Goal: Understand site structure: Understand site structure

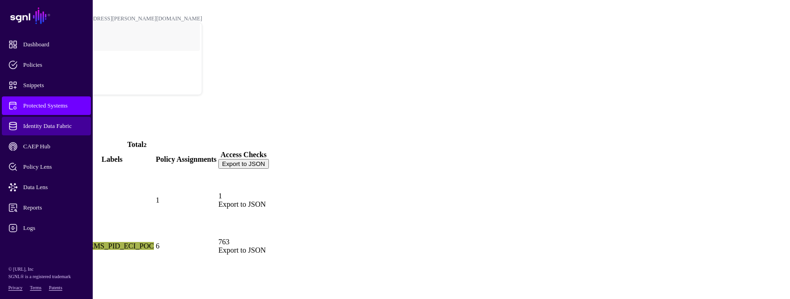
click at [37, 124] on span "Identity Data Fabric" at bounding box center [53, 125] width 91 height 9
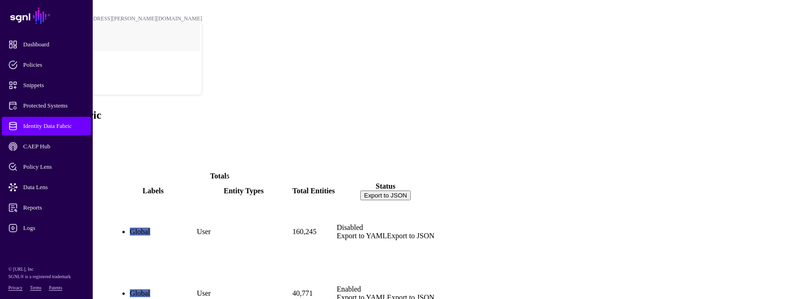
click at [42, 126] on span "Identity Data Fabric" at bounding box center [53, 125] width 91 height 9
click at [52, 104] on span "Protected Systems" at bounding box center [53, 105] width 91 height 9
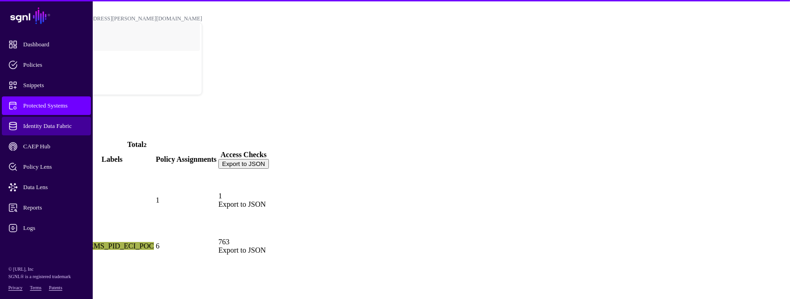
click at [58, 122] on span "Identity Data Fabric" at bounding box center [53, 125] width 91 height 9
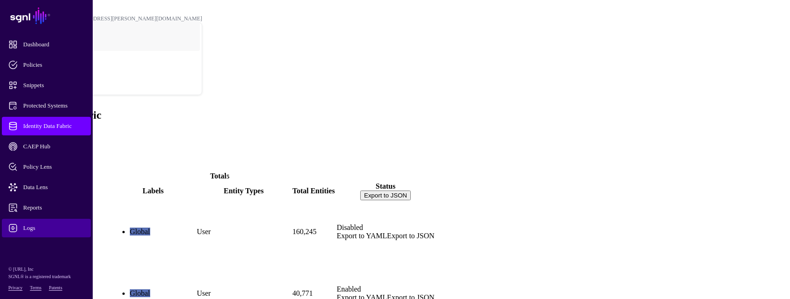
click at [35, 227] on span "Logs" at bounding box center [53, 228] width 91 height 9
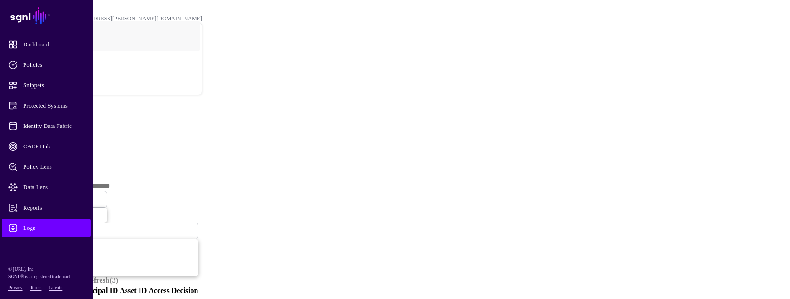
click at [74, 139] on link "Ingestion Service" at bounding box center [48, 143] width 52 height 8
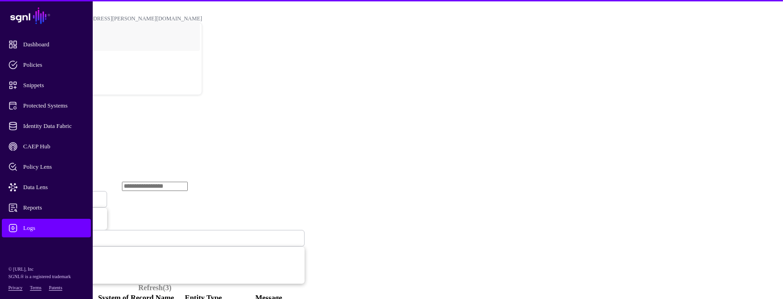
click at [52, 196] on span "Ingestion Started" at bounding box center [31, 199] width 41 height 7
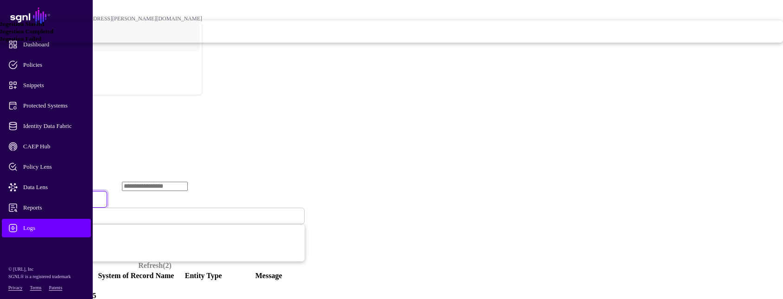
click at [41, 42] on span "Ingestion Failed" at bounding box center [20, 38] width 41 height 7
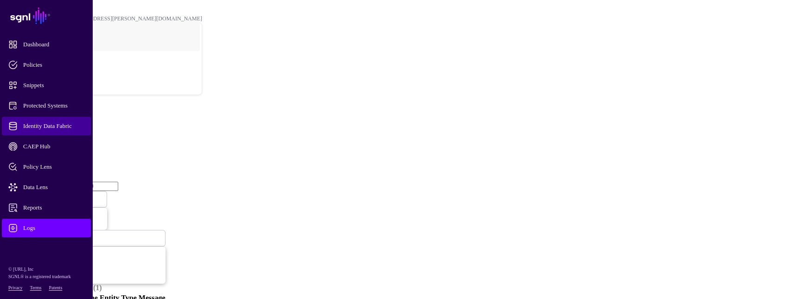
click at [60, 131] on link "Identity Data Fabric" at bounding box center [46, 126] width 89 height 19
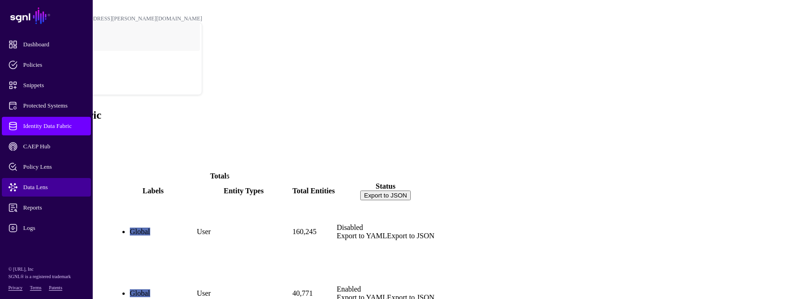
click at [34, 190] on span "Data Lens" at bounding box center [53, 187] width 91 height 9
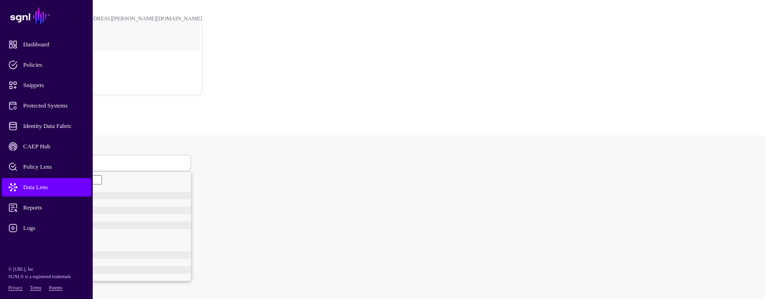
click at [40, 159] on span at bounding box center [38, 163] width 6 height 8
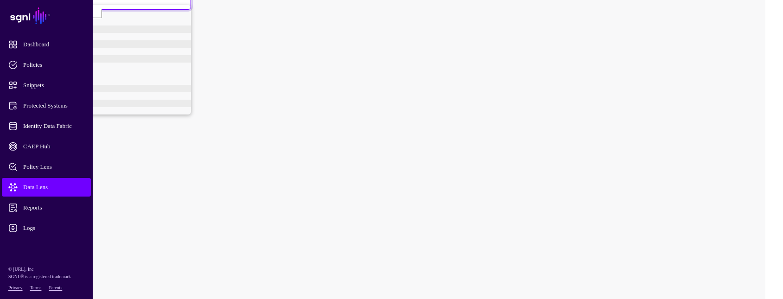
scroll to position [56, 0]
click at [169, 115] on div "User" at bounding box center [114, 110] width 153 height 7
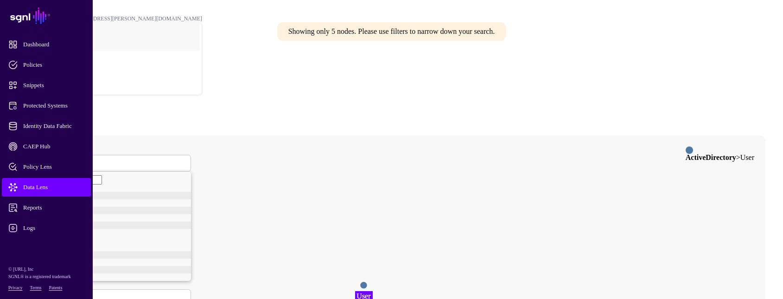
click at [40, 294] on span at bounding box center [40, 298] width 0 height 8
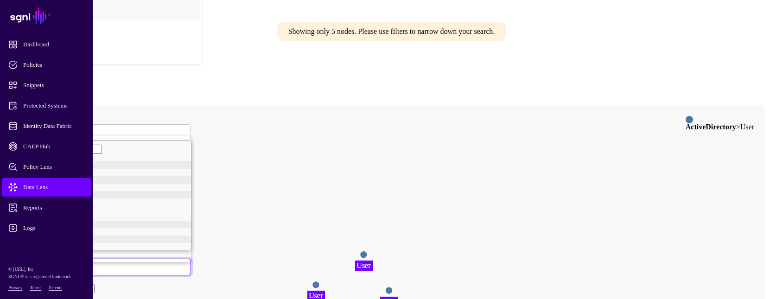
scroll to position [46, 0]
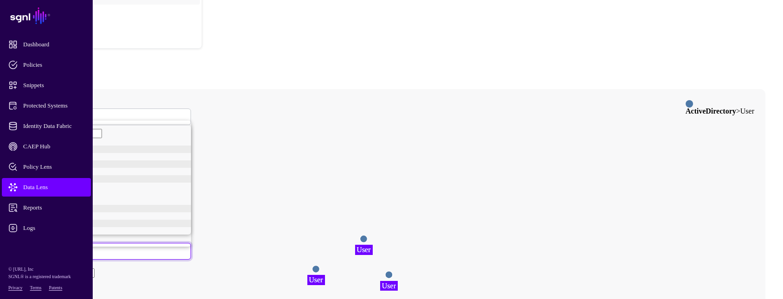
click at [62, 235] on span "samaccountid" at bounding box center [45, 235] width 33 height 7
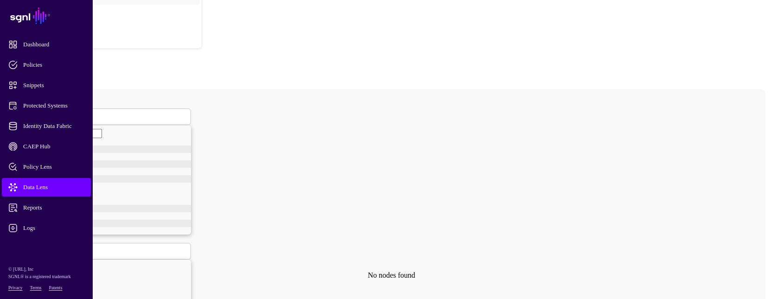
type input "*******"
click at [356, 271] on circle at bounding box center [351, 274] width 7 height 7
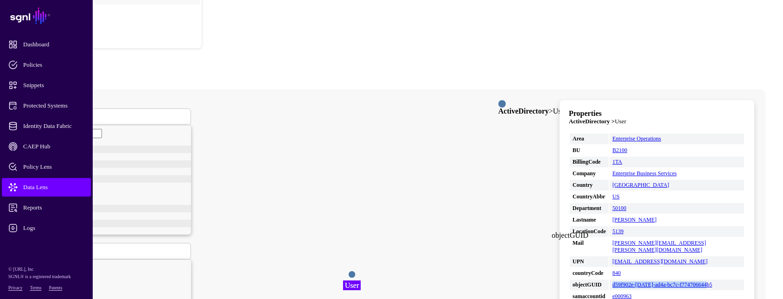
drag, startPoint x: 676, startPoint y: 243, endPoint x: 639, endPoint y: 236, distance: 38.3
click at [639, 280] on td "d59f902e-ce39-ad4a-bc7c-f774706644b5" at bounding box center [677, 285] width 134 height 11
copy link "d59f902e-ce39-ad4a-bc7c-f774706644b5"
click at [58, 121] on link "Identity Data Fabric" at bounding box center [46, 126] width 89 height 19
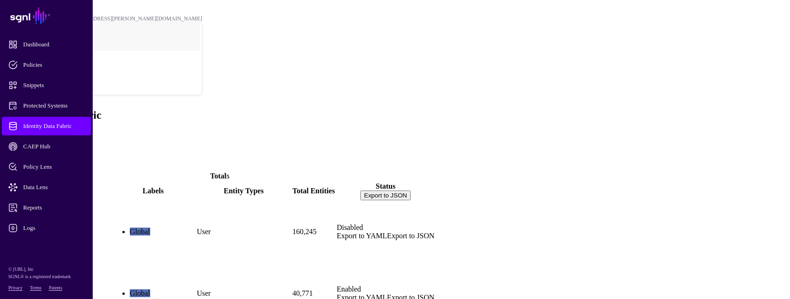
click at [56, 243] on link "ActiveDirectory" at bounding box center [30, 247] width 51 height 8
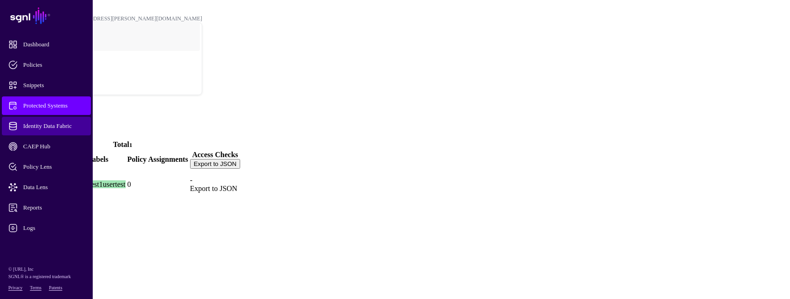
click at [64, 123] on span "Identity Data Fabric" at bounding box center [53, 125] width 91 height 9
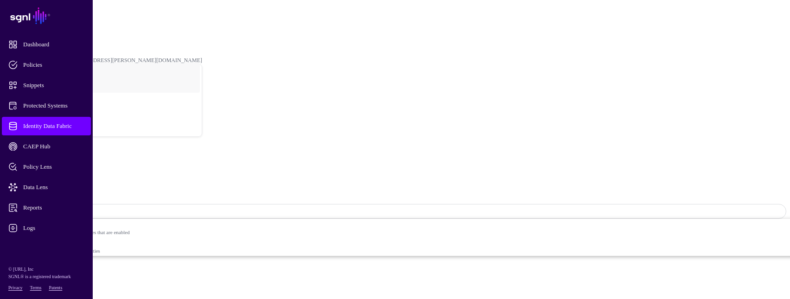
click at [72, 208] on span "Sync Status: Enabled" at bounding box center [41, 211] width 61 height 7
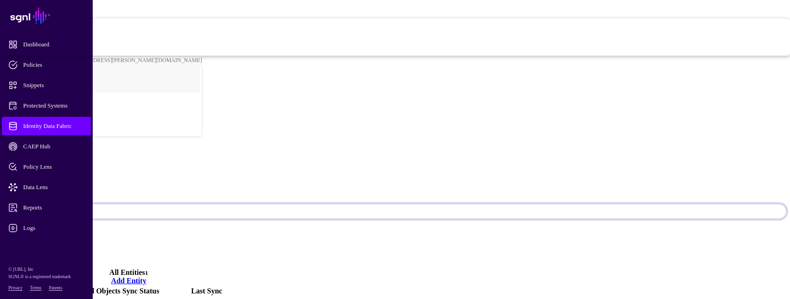
drag, startPoint x: 718, startPoint y: 43, endPoint x: 691, endPoint y: 104, distance: 66.6
click at [690, 56] on span "Disabled Syncing inactive for all configured entities" at bounding box center [316, 46] width 948 height 19
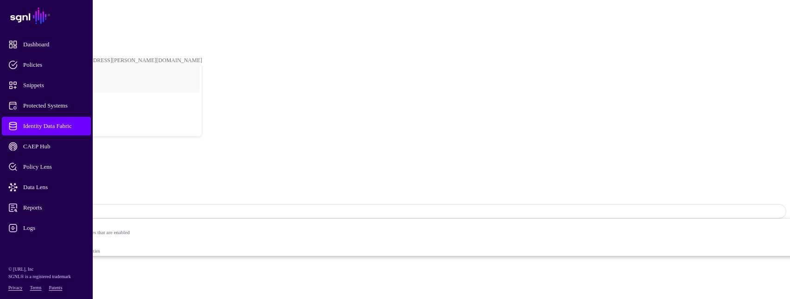
click at [77, 129] on span "Identity Data Fabric" at bounding box center [53, 125] width 91 height 9
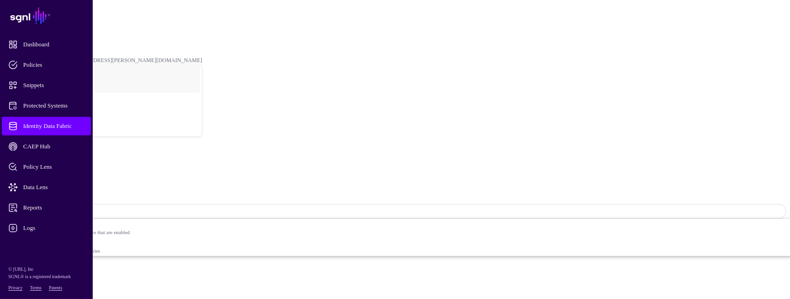
click at [72, 207] on span "Sync Status: Enabled" at bounding box center [41, 211] width 61 height 8
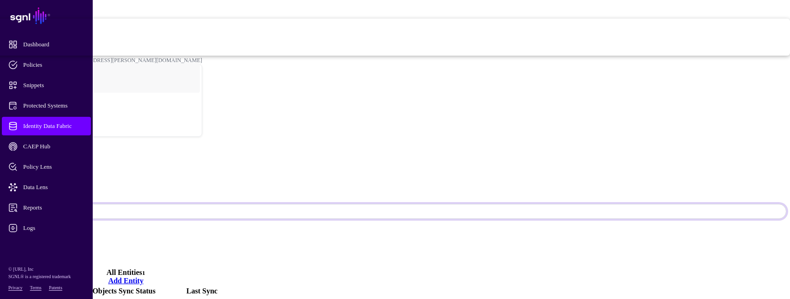
click at [692, 56] on span "Disabled Syncing inactive for all configured entities" at bounding box center [316, 46] width 948 height 19
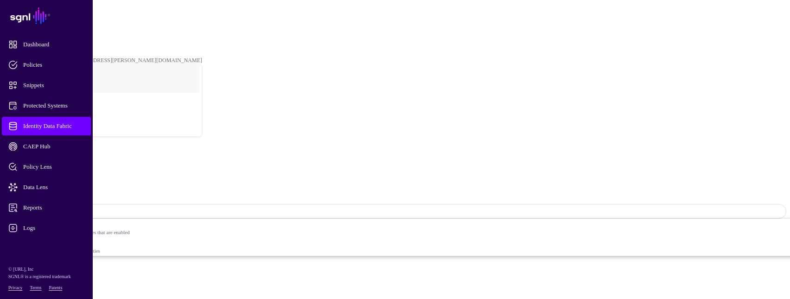
click at [63, 131] on link "Identity Data Fabric" at bounding box center [46, 126] width 89 height 19
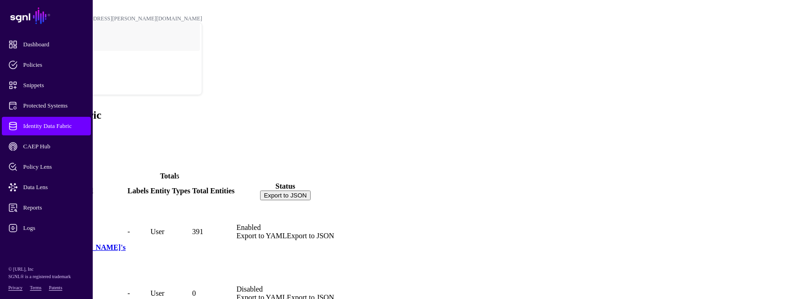
click at [126, 243] on link "Active Directory Paul's" at bounding box center [65, 247] width 121 height 8
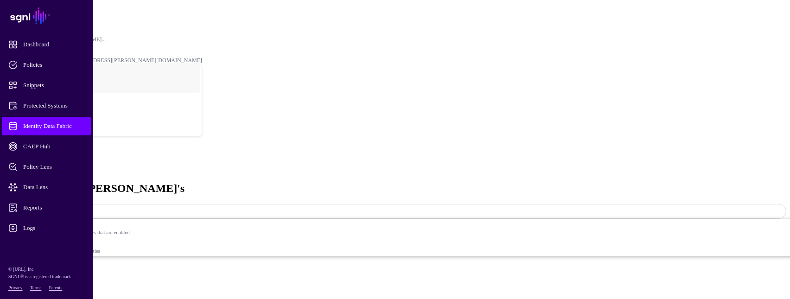
click at [72, 208] on span "Sync Status: Enabled" at bounding box center [41, 211] width 61 height 7
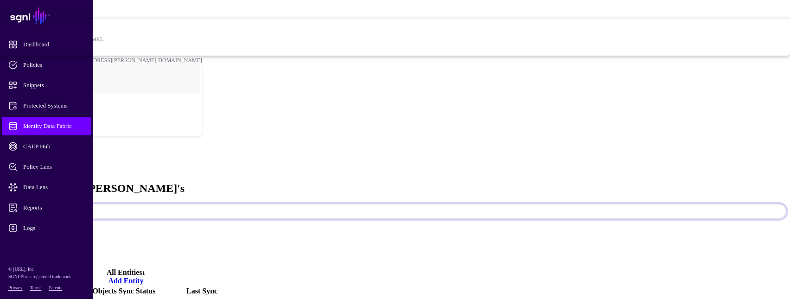
click at [690, 56] on span "Disabled Syncing inactive for all configured entities" at bounding box center [316, 46] width 948 height 19
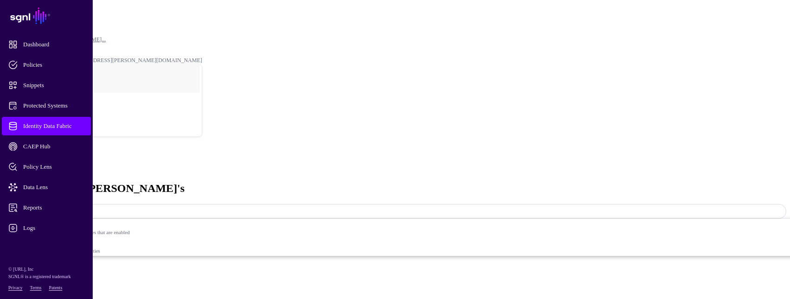
click at [59, 128] on span "Identity Data Fabric" at bounding box center [53, 125] width 91 height 9
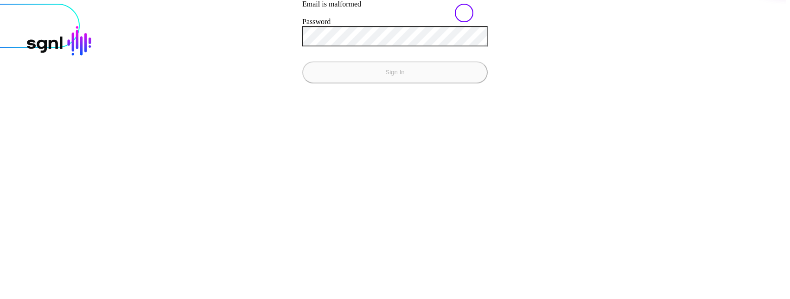
type input "*"
drag, startPoint x: 168, startPoint y: 127, endPoint x: 141, endPoint y: 125, distance: 27.0
type input "*"
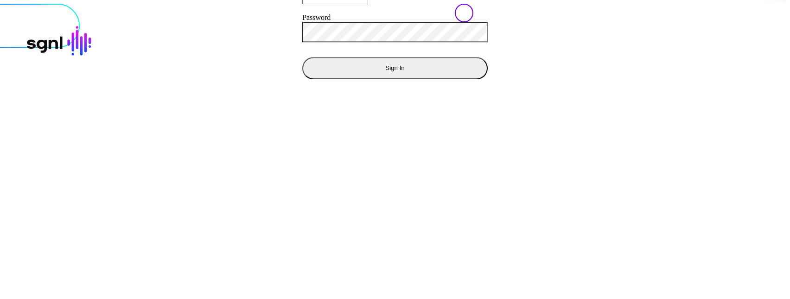
type input "**********"
click at [302, 79] on button "Sign In" at bounding box center [394, 68] width 185 height 22
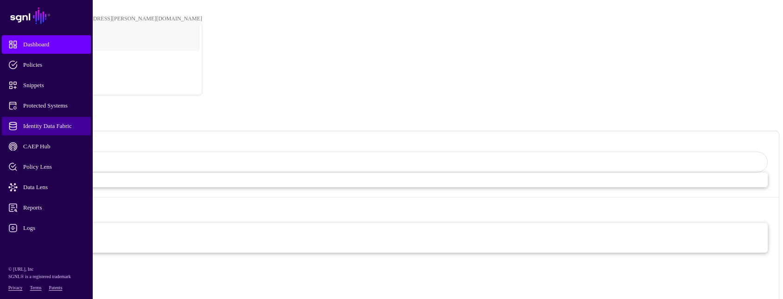
click at [66, 129] on span "Identity Data Fabric" at bounding box center [53, 125] width 91 height 9
